Goal: Manage account settings

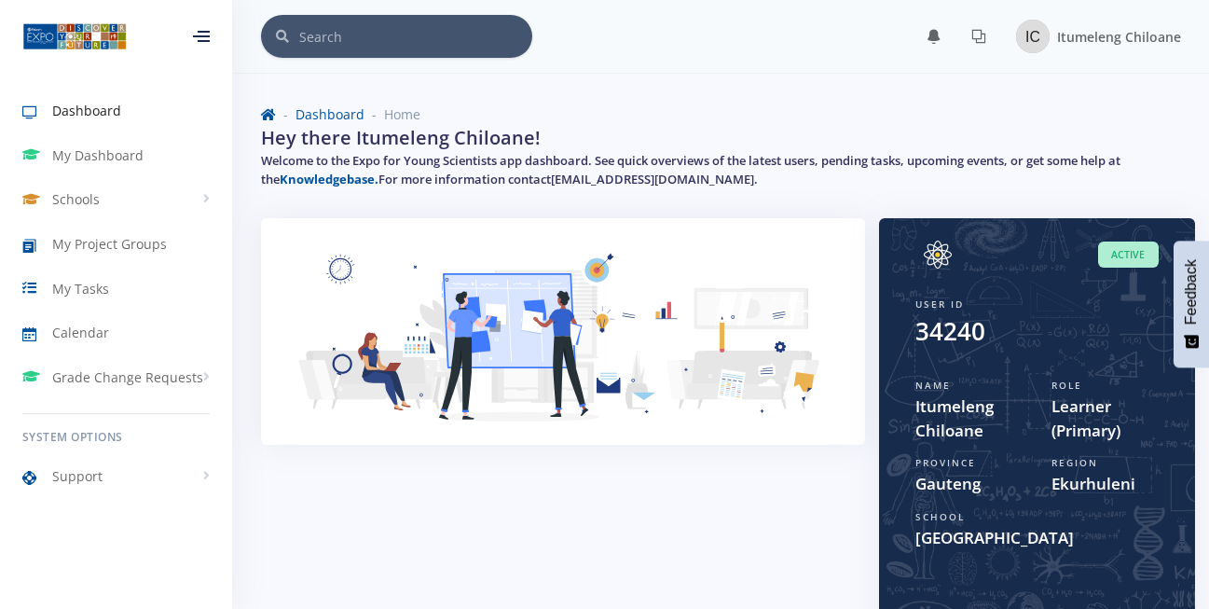
scroll to position [14, 14]
click at [194, 206] on link "Schools" at bounding box center [116, 199] width 232 height 43
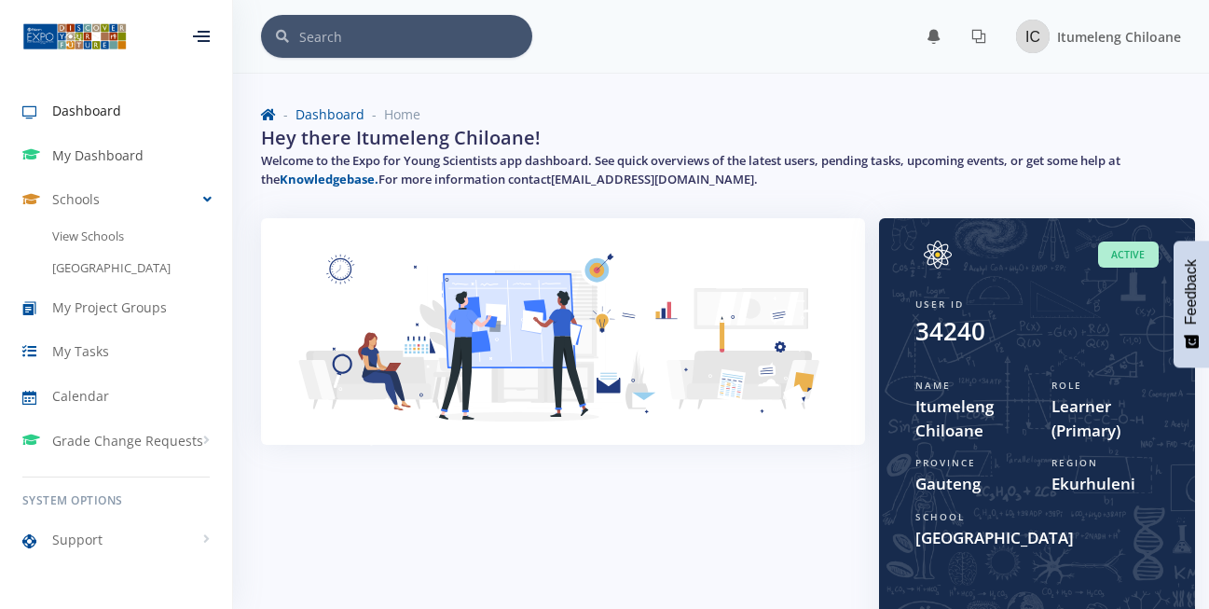
click at [155, 166] on link "My Dashboard" at bounding box center [116, 155] width 232 height 43
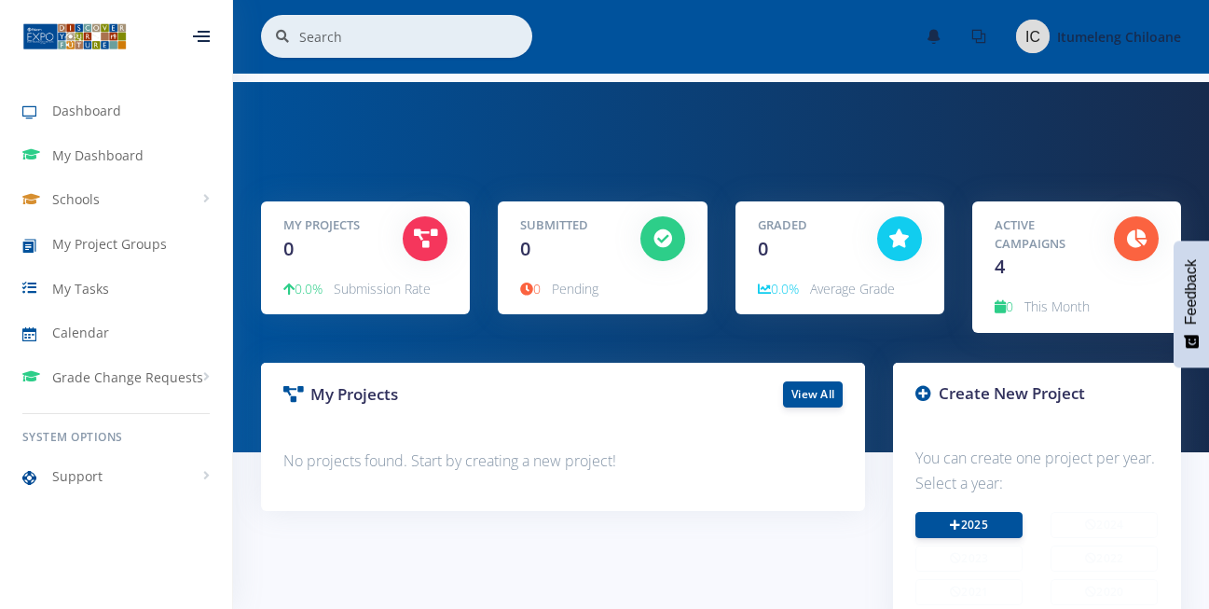
scroll to position [14, 14]
click at [586, 247] on div "Submitted 0" at bounding box center [565, 239] width 119 height 47
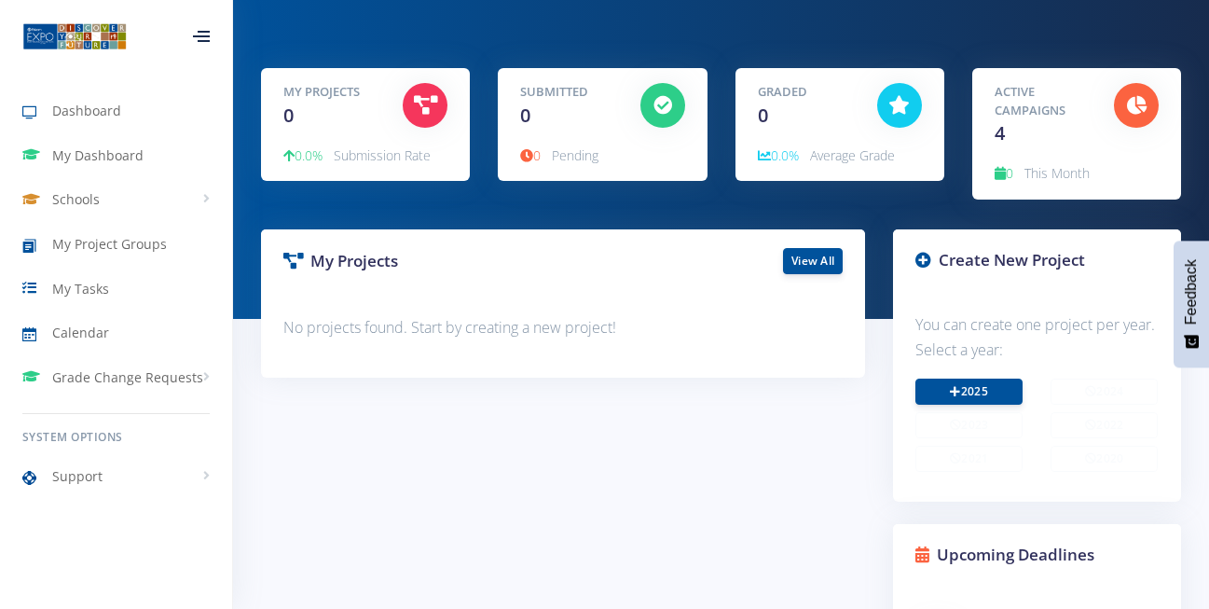
scroll to position [371, 0]
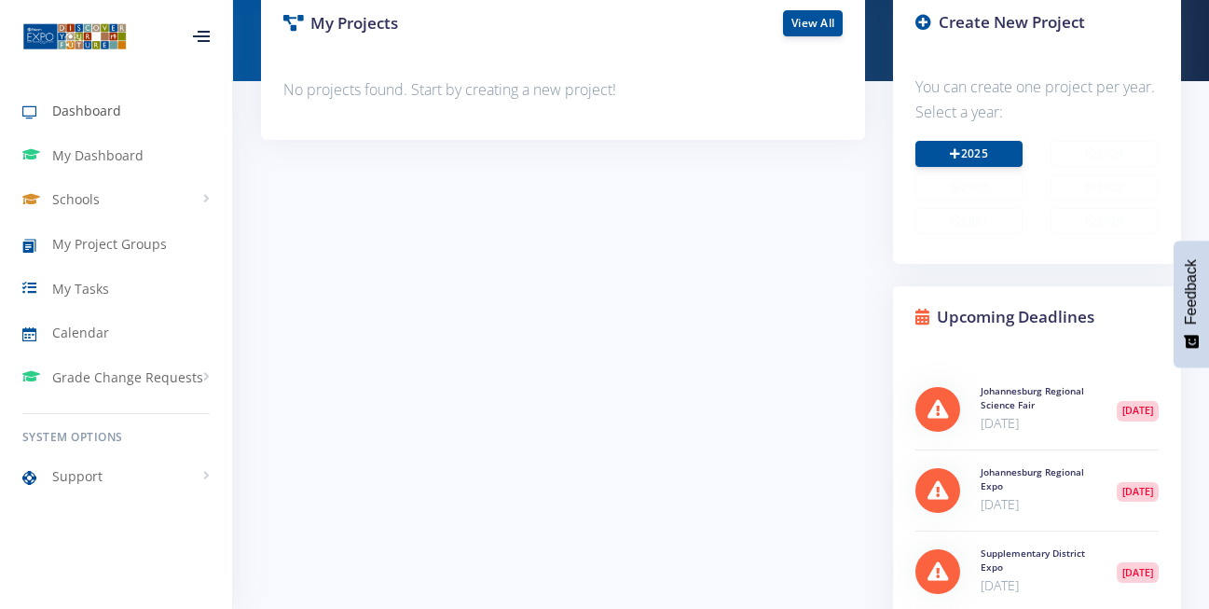
click at [97, 111] on span "Dashboard" at bounding box center [86, 111] width 69 height 20
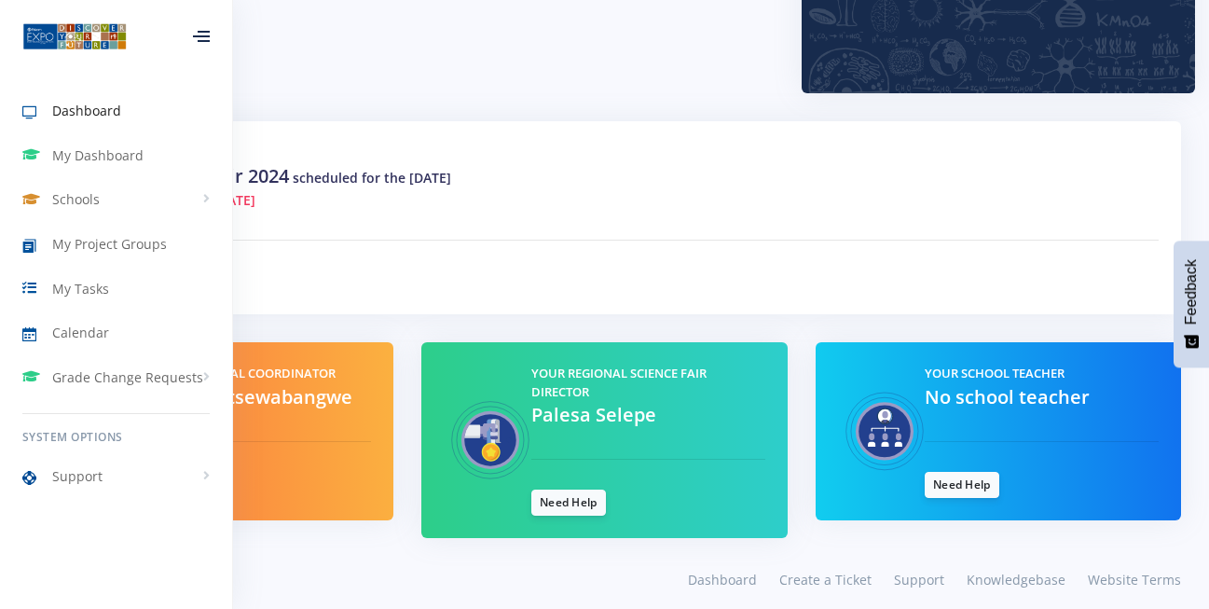
scroll to position [554, 0]
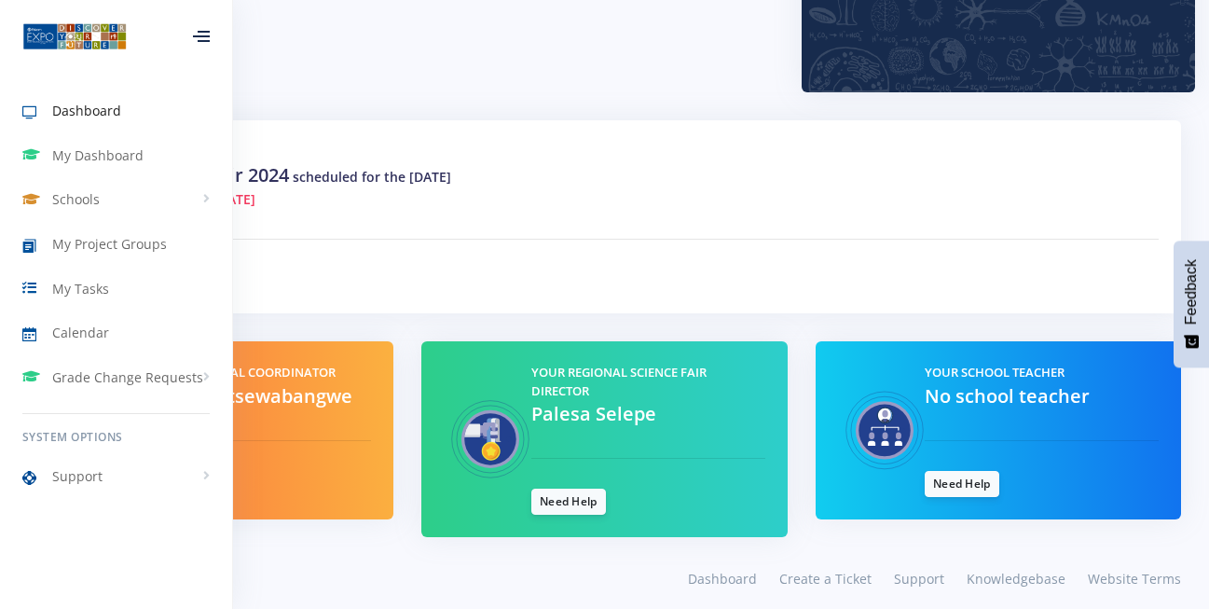
click at [207, 42] on div at bounding box center [201, 36] width 17 height 11
click at [207, 44] on div at bounding box center [202, 36] width 62 height 56
click at [207, 42] on div at bounding box center [201, 36] width 17 height 11
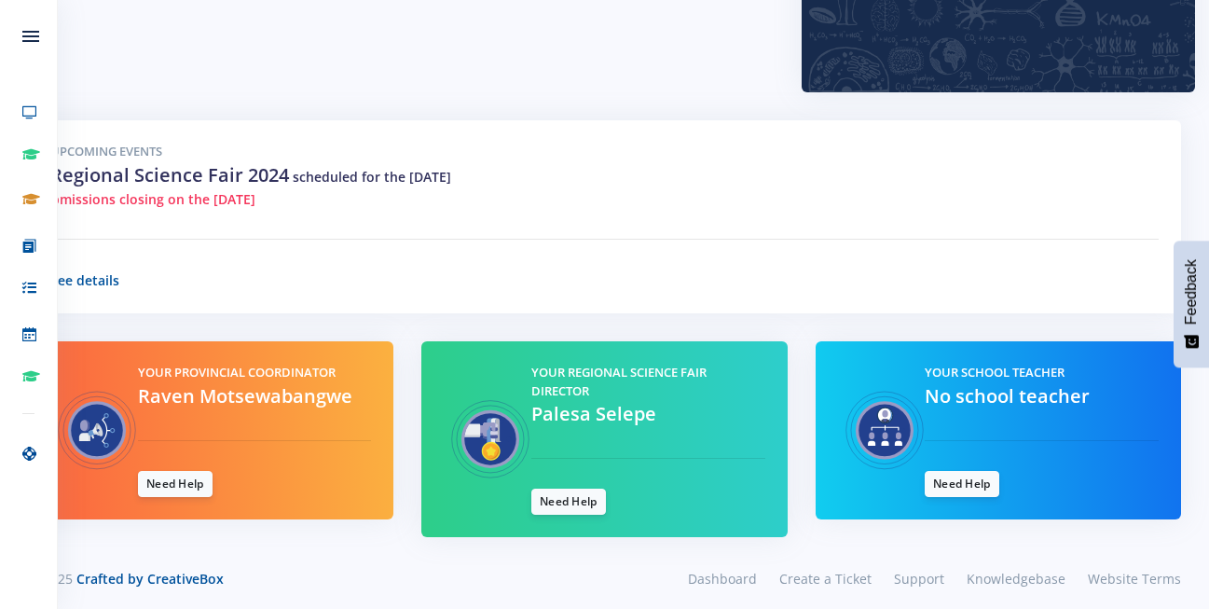
scroll to position [565, 0]
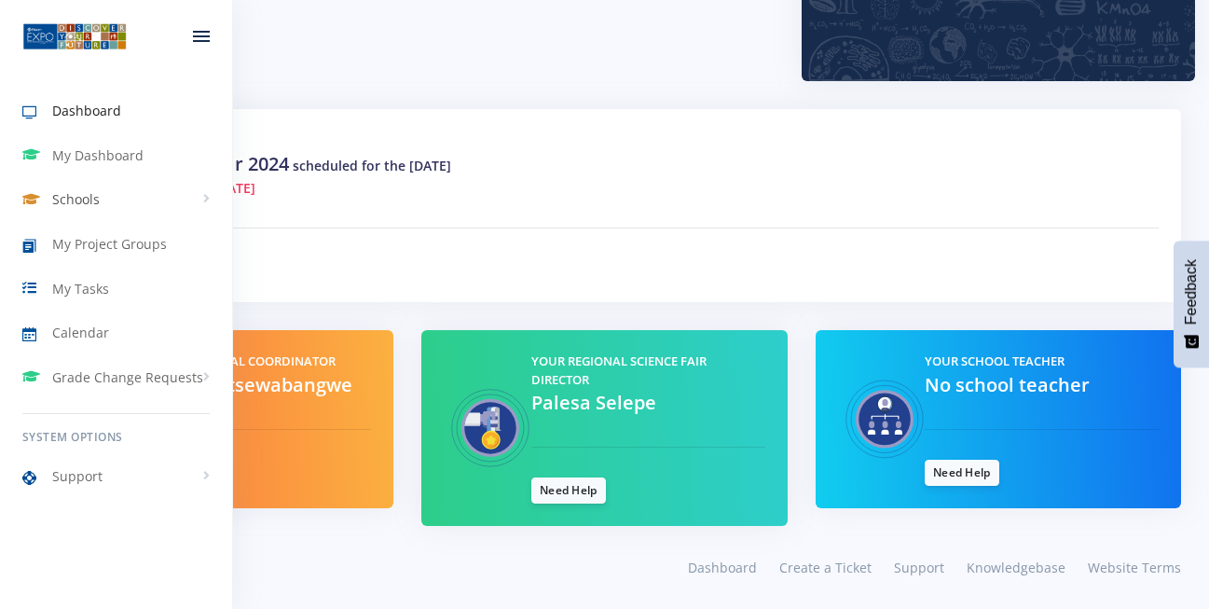
click at [117, 193] on link "Schools" at bounding box center [116, 199] width 232 height 43
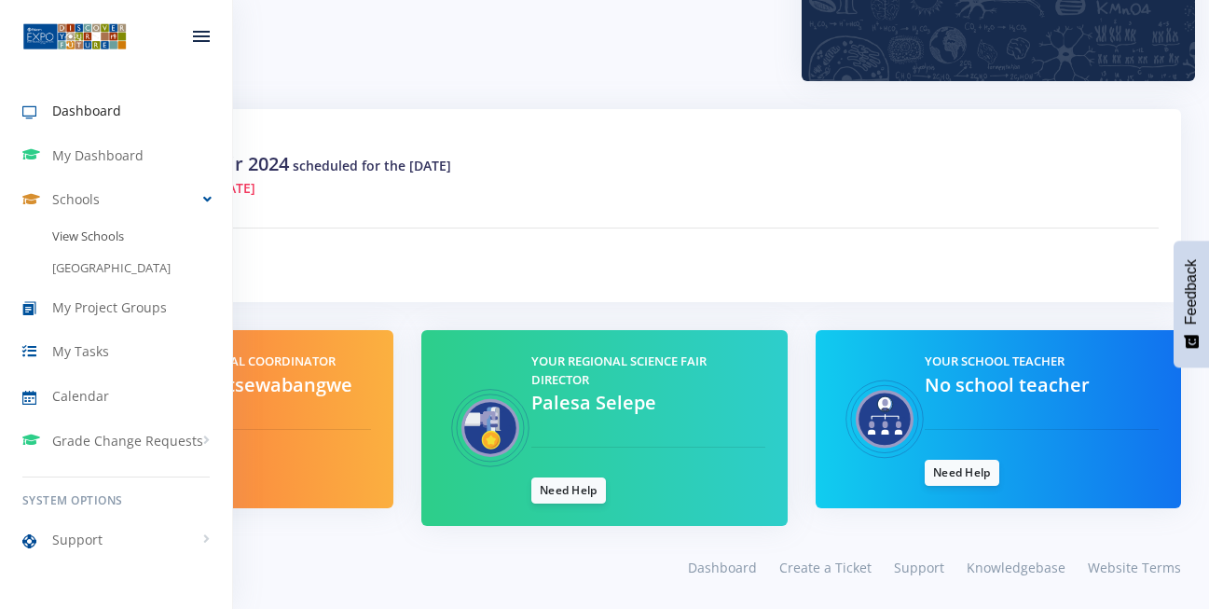
click at [133, 236] on link "View Schools" at bounding box center [116, 237] width 232 height 32
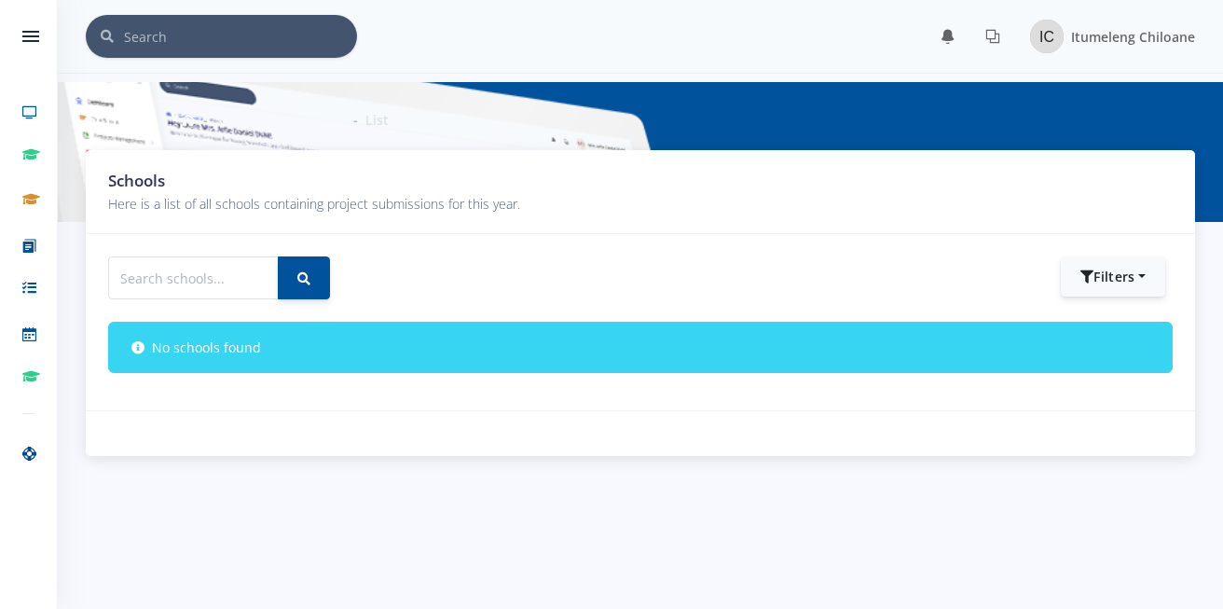
scroll to position [14, 14]
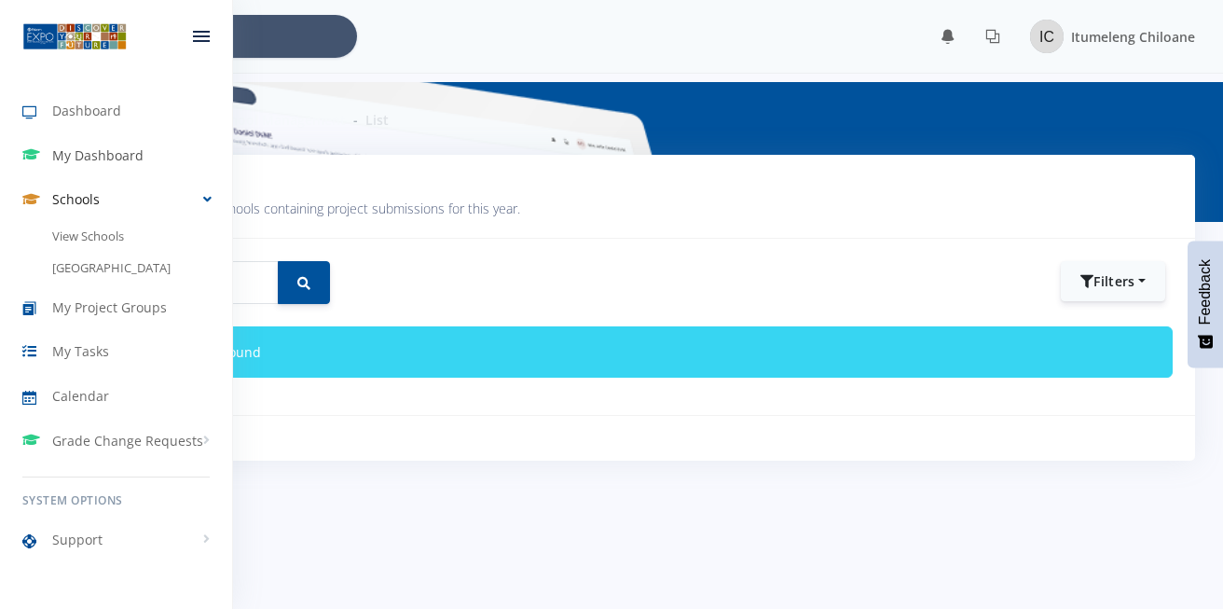
click at [44, 142] on link "My Dashboard" at bounding box center [116, 155] width 232 height 43
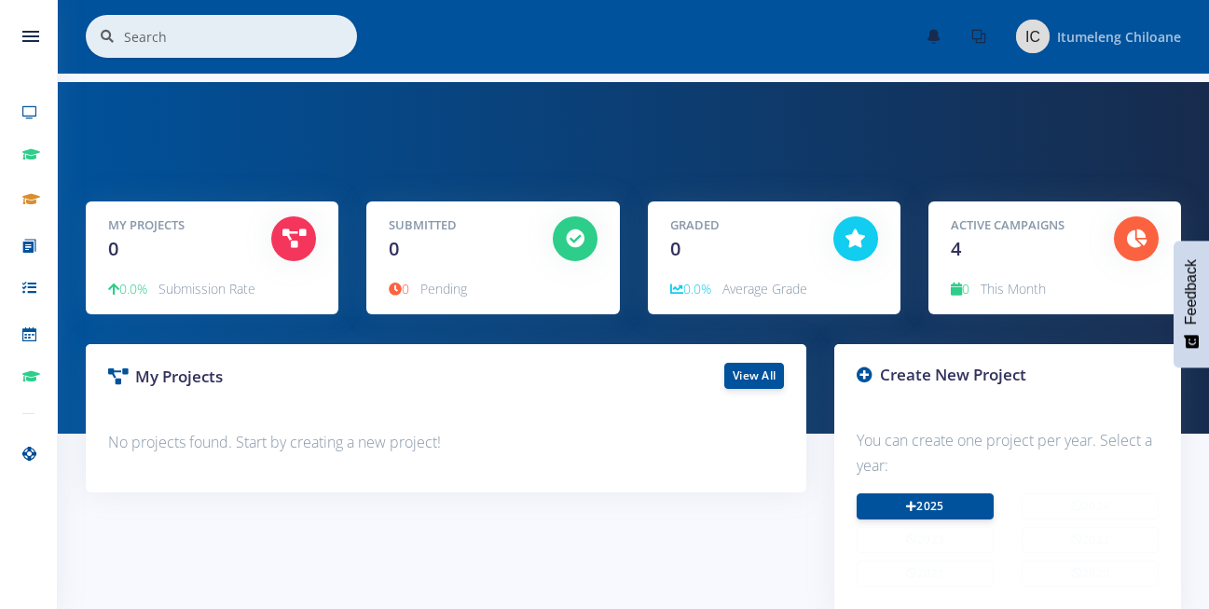
scroll to position [14, 14]
click at [1070, 34] on span "Itumeleng Chiloane" at bounding box center [1119, 37] width 124 height 18
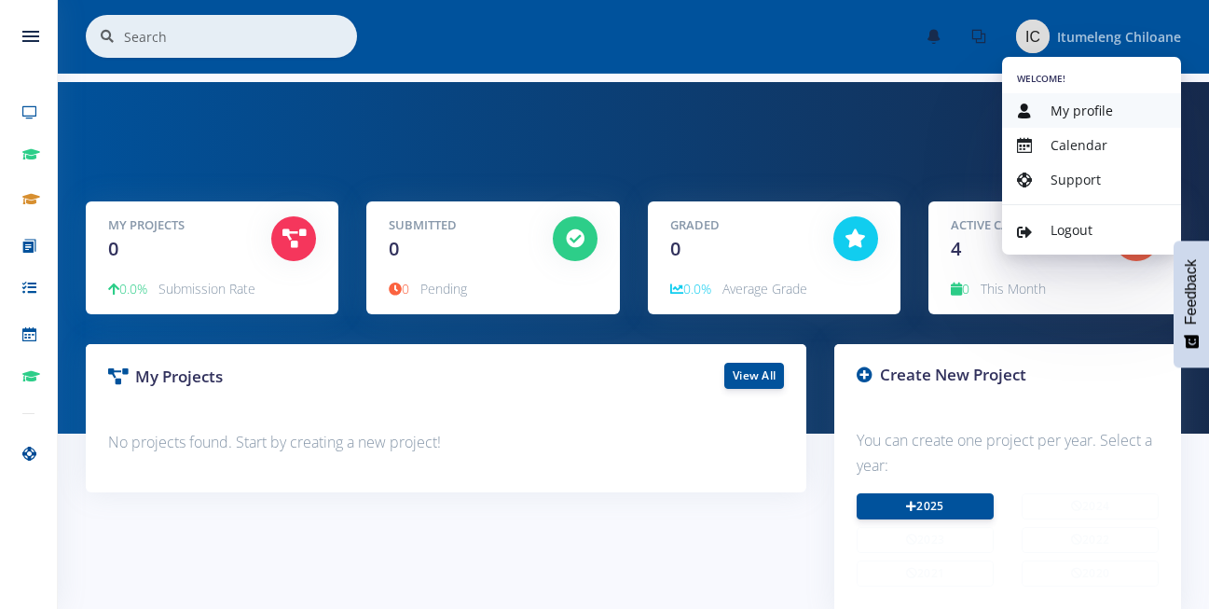
click at [1109, 103] on span "My profile" at bounding box center [1082, 111] width 62 height 18
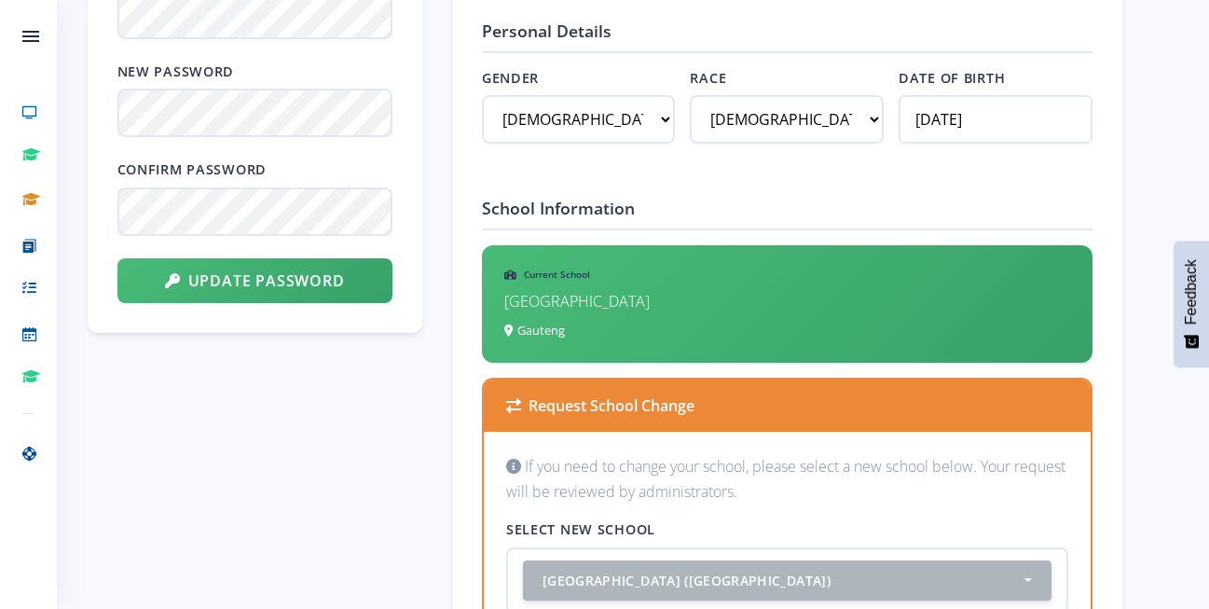
scroll to position [1027, 0]
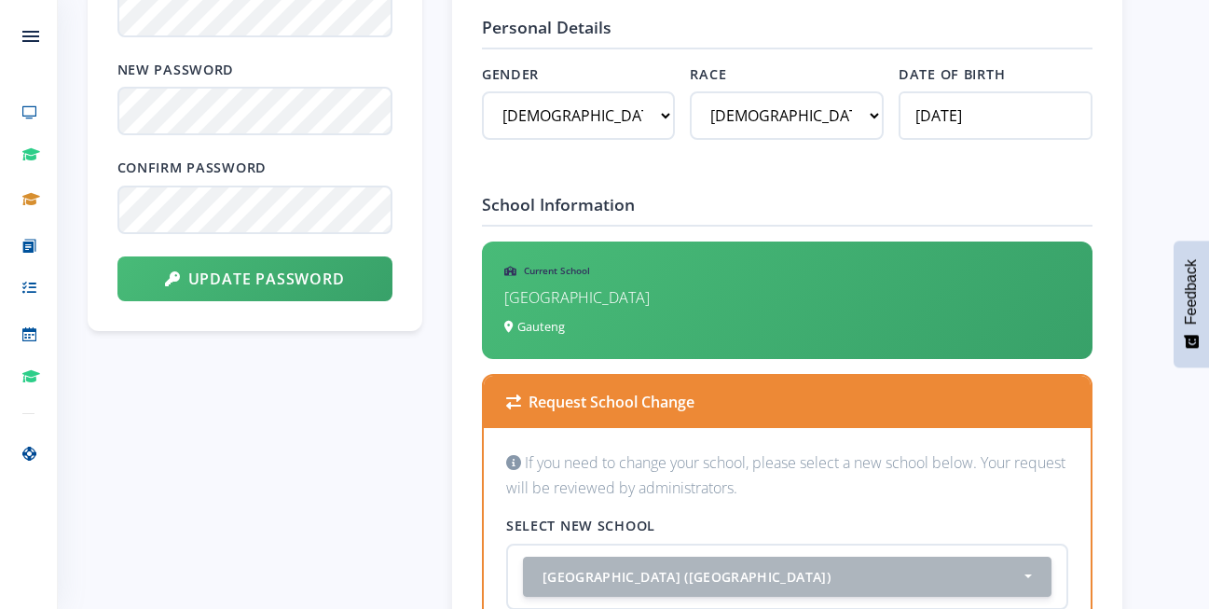
click at [550, 334] on small "Gauteng" at bounding box center [534, 326] width 61 height 17
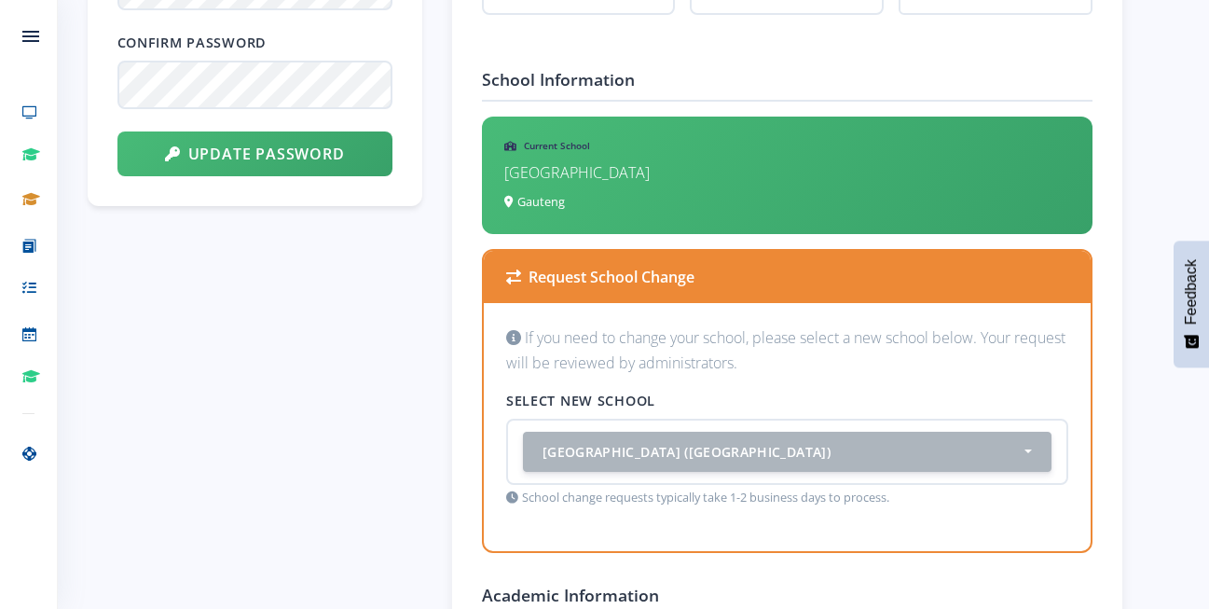
scroll to position [1154, 0]
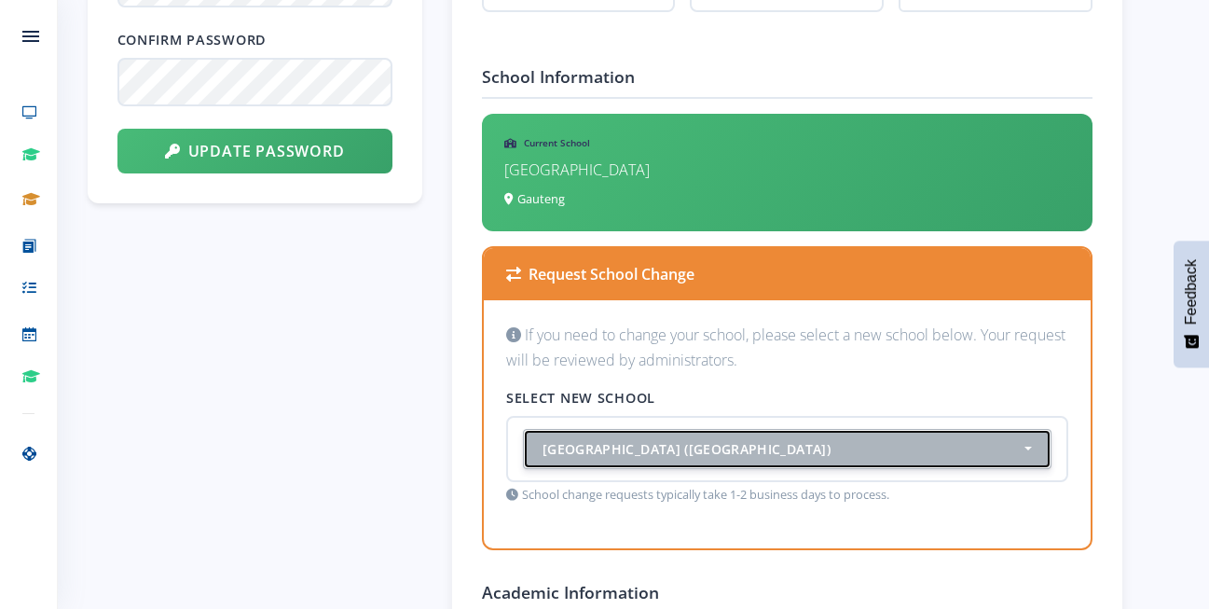
click at [648, 467] on button "Unity Secondary School (Gauteng)" at bounding box center [787, 449] width 529 height 40
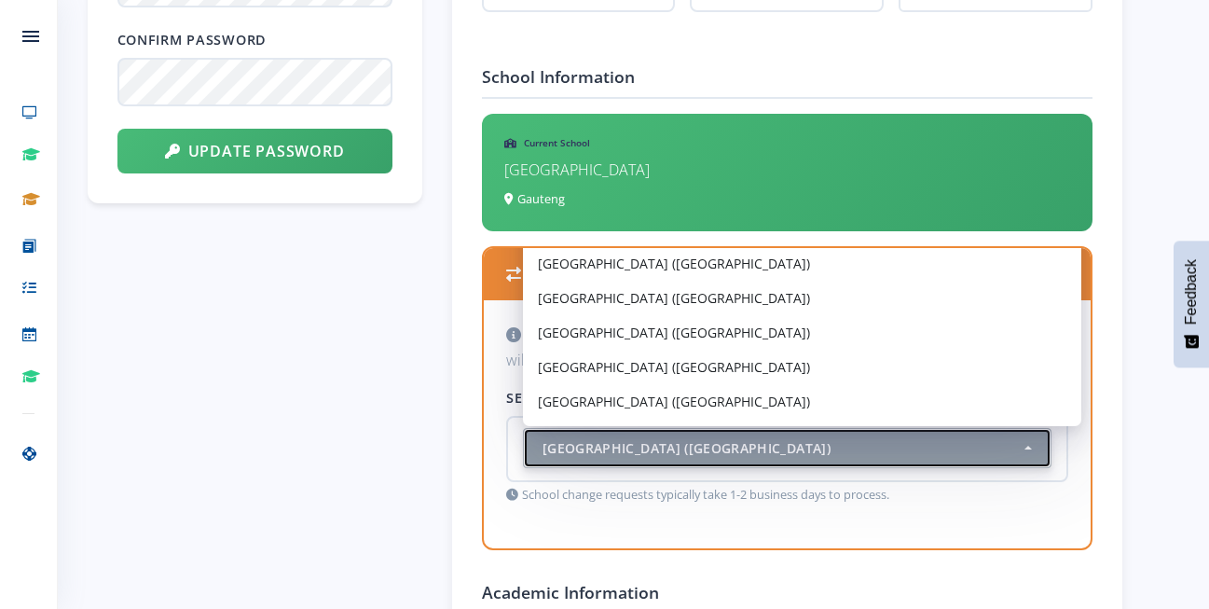
click at [1009, 447] on div "Unity Secondary School (Gauteng)" at bounding box center [782, 448] width 478 height 20
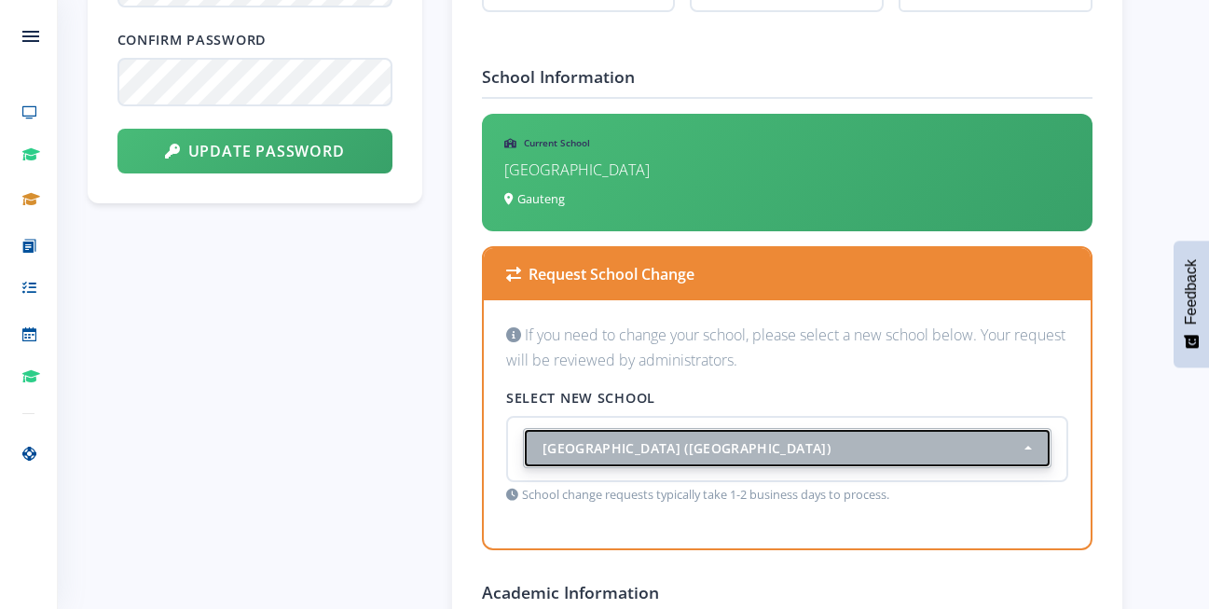
click at [1009, 447] on div "Unity Secondary School (Gauteng)" at bounding box center [782, 448] width 478 height 20
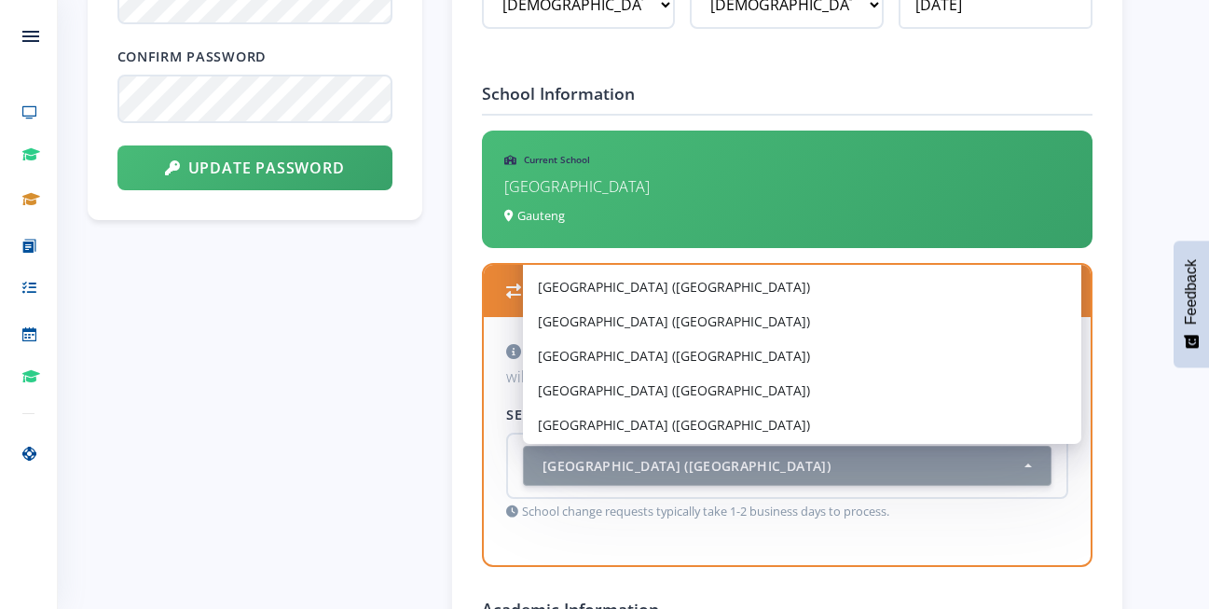
scroll to position [1548, 0]
click at [625, 515] on small "School change requests typically take 1-2 business days to process." at bounding box center [787, 512] width 562 height 18
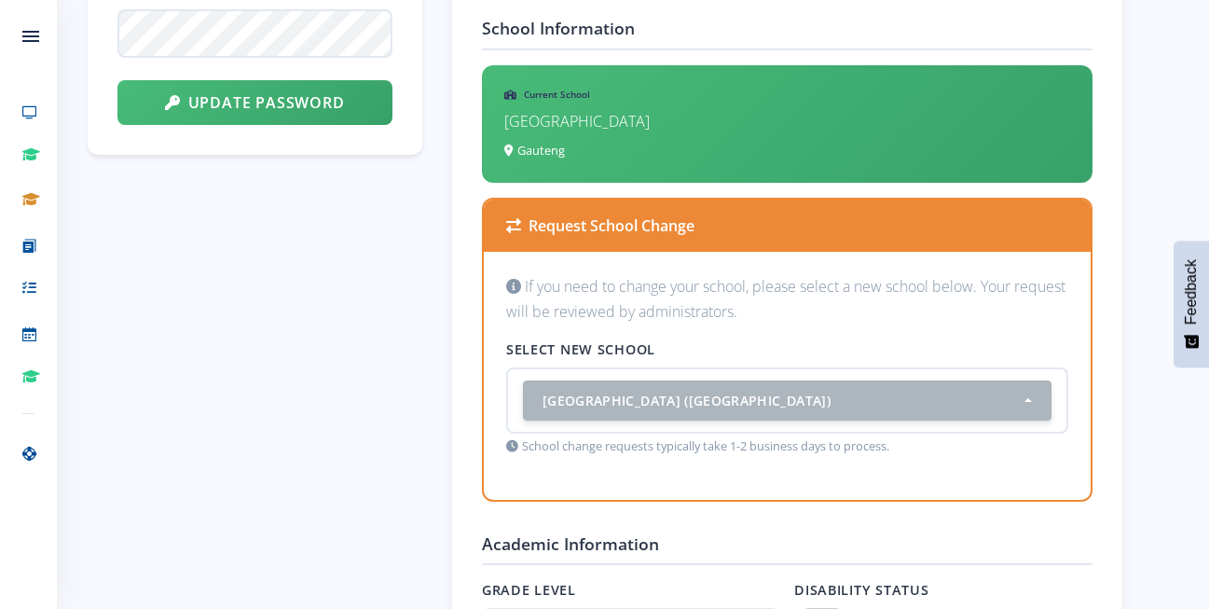
scroll to position [1204, 0]
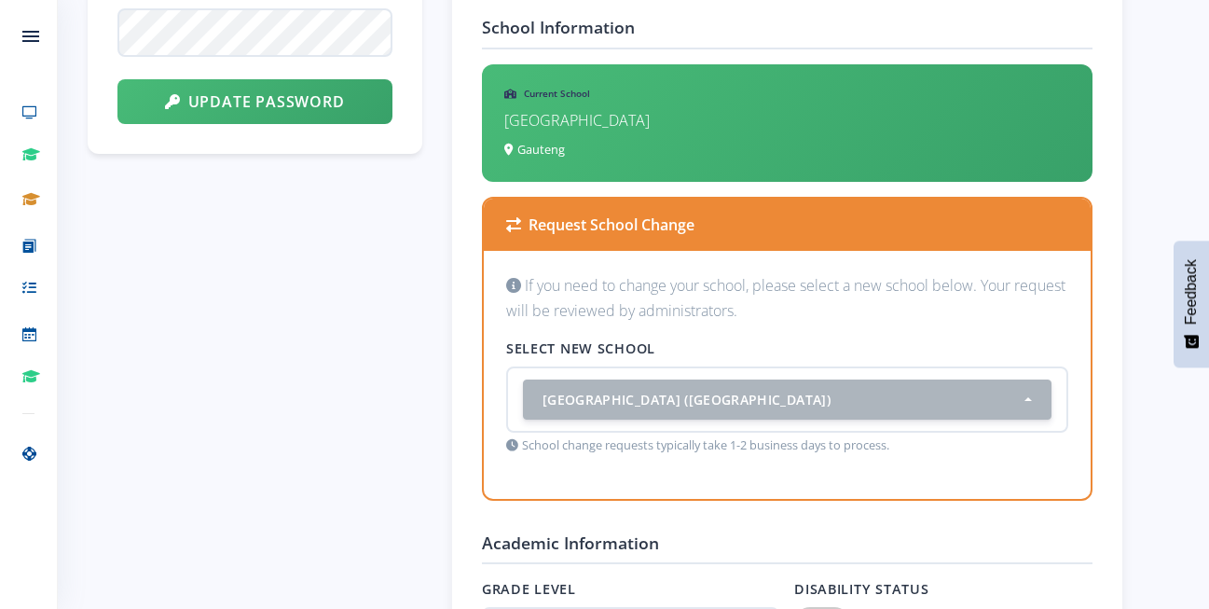
click at [609, 241] on div "Request School Change" at bounding box center [787, 225] width 607 height 52
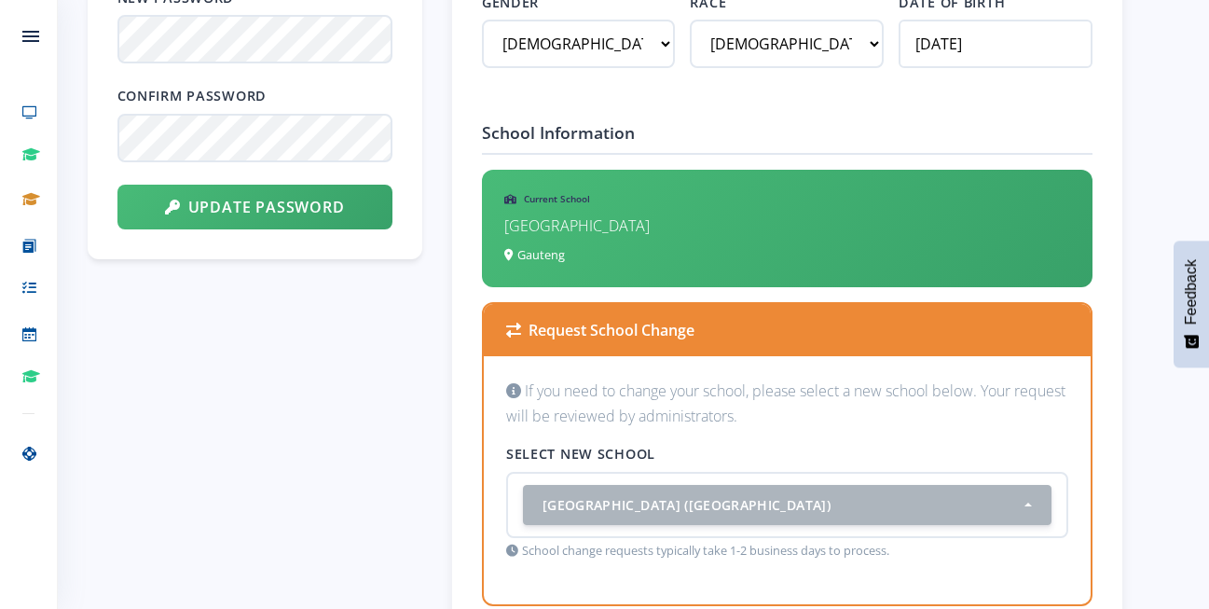
scroll to position [1158, 0]
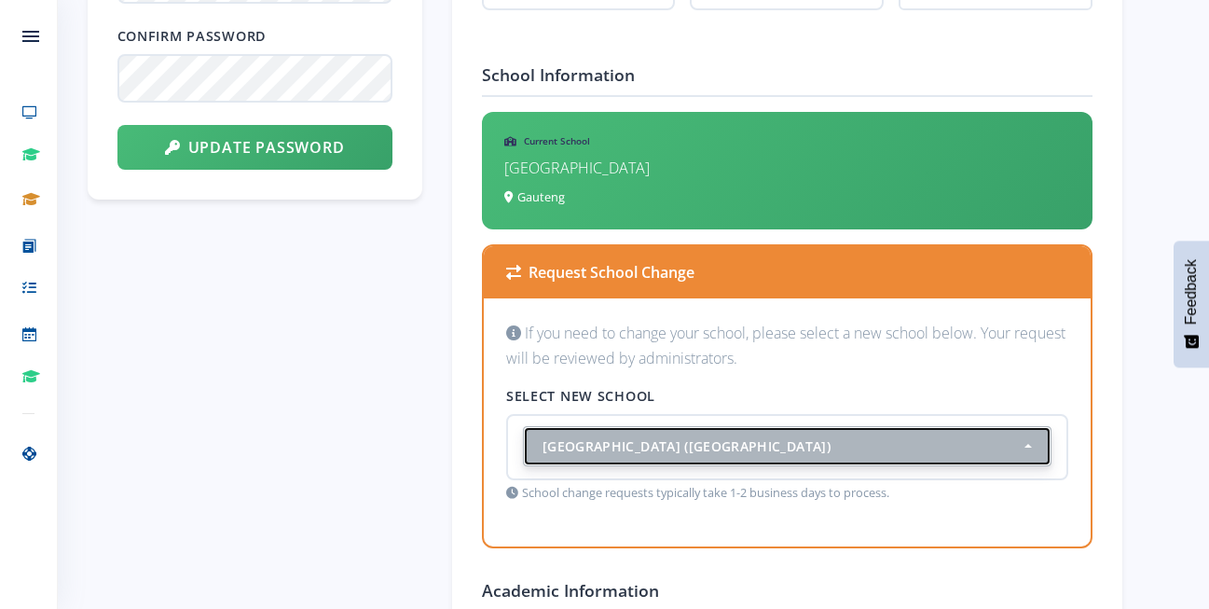
click at [1004, 454] on button "Unity Secondary School (Gauteng)" at bounding box center [787, 446] width 529 height 40
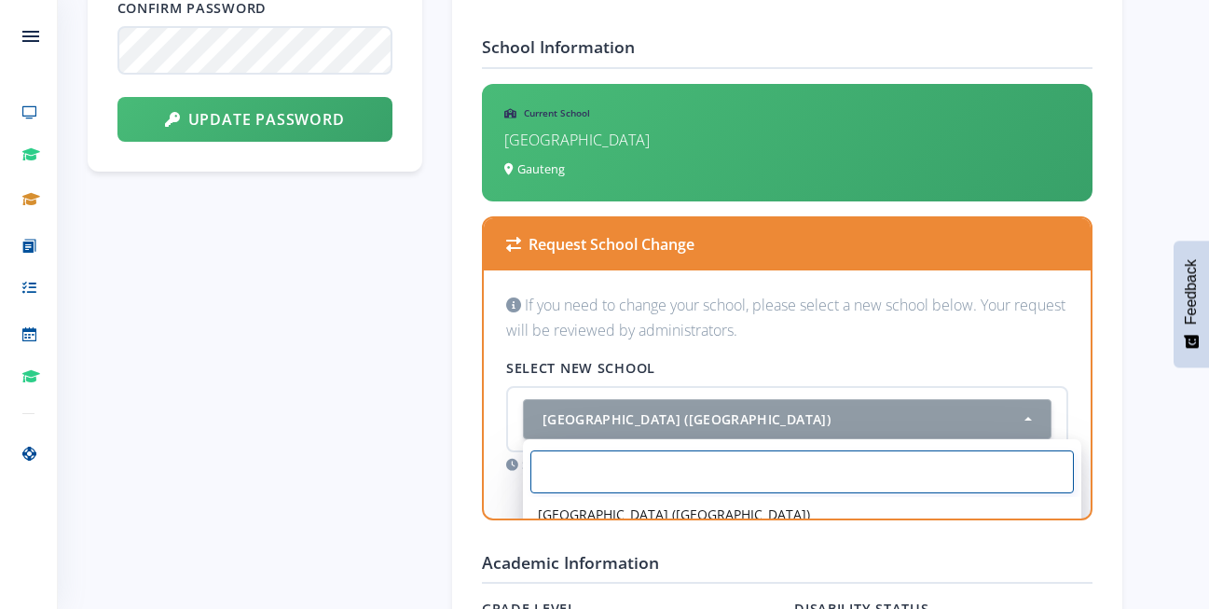
scroll to position [1194, 0]
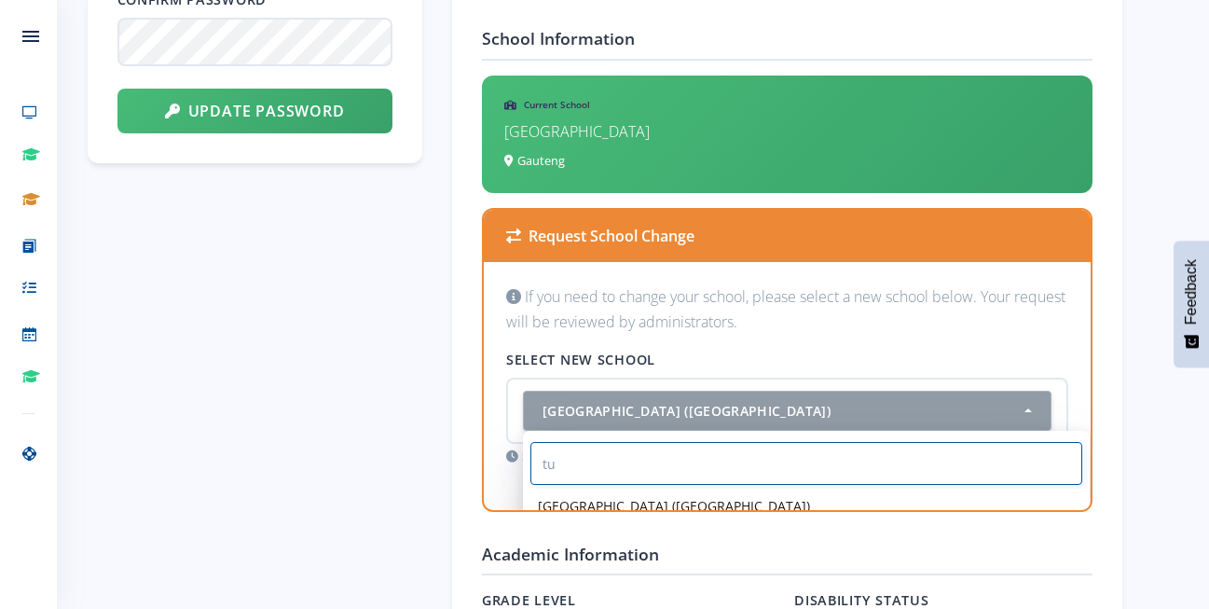
type input "t"
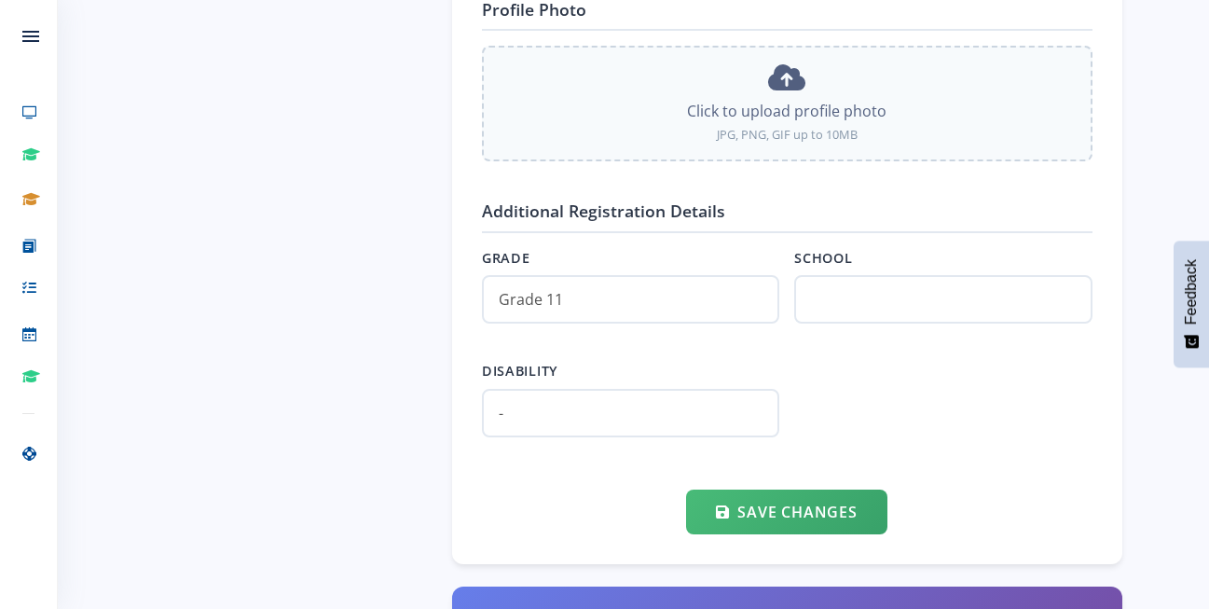
scroll to position [2013, 0]
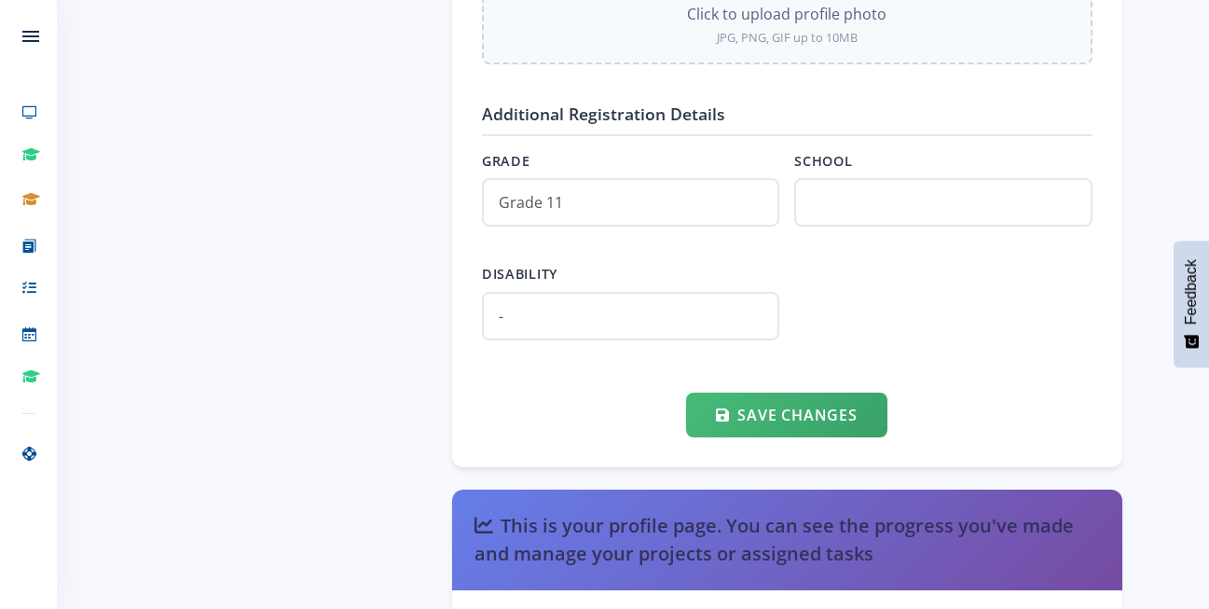
type input "Tuka"
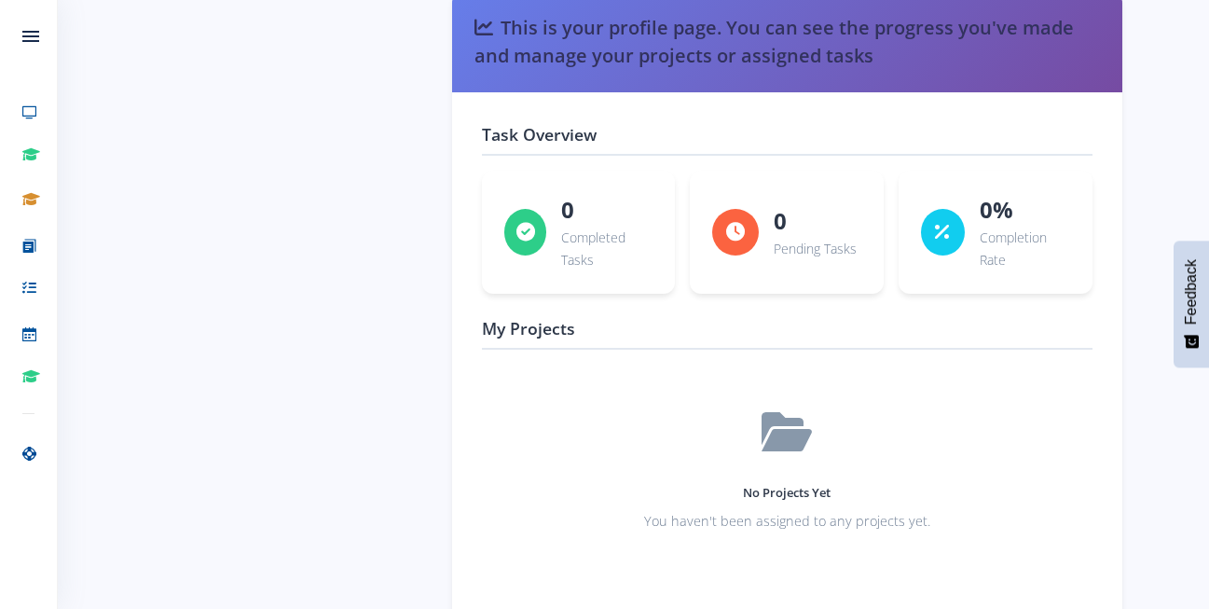
scroll to position [2561, 0]
